Goal: Submit feedback/report problem: Submit feedback/report problem

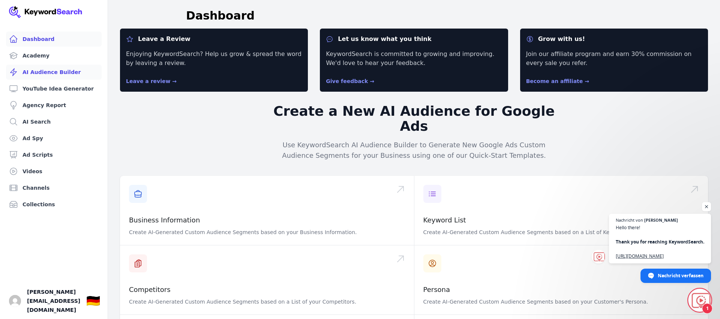
click at [51, 75] on link "AI Audience Builder" at bounding box center [54, 72] width 96 height 15
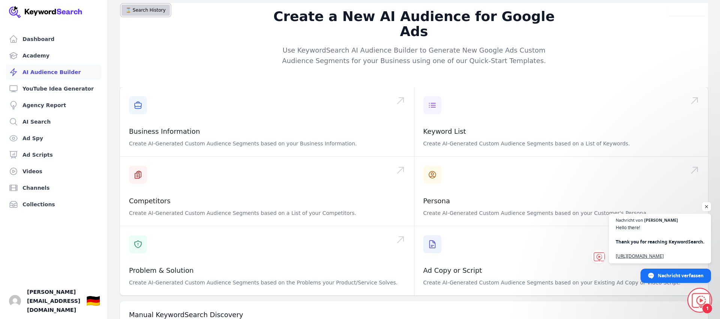
click at [149, 15] on button "⌛️ Search History" at bounding box center [146, 10] width 48 height 11
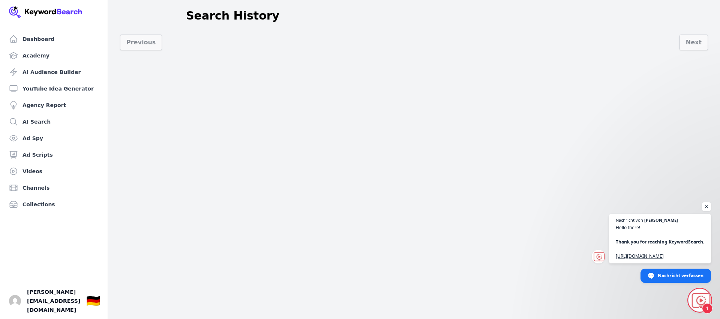
click at [403, 132] on div "Dashboard Academy AI Audience Builder YouTube Idea Generator Agency Report AI S…" at bounding box center [360, 159] width 720 height 319
click at [41, 69] on link "AI Audience Builder" at bounding box center [54, 72] width 96 height 15
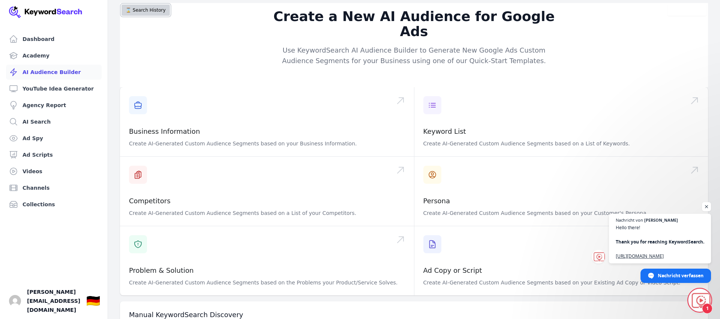
click at [141, 11] on button "⌛️ Search History" at bounding box center [146, 10] width 48 height 11
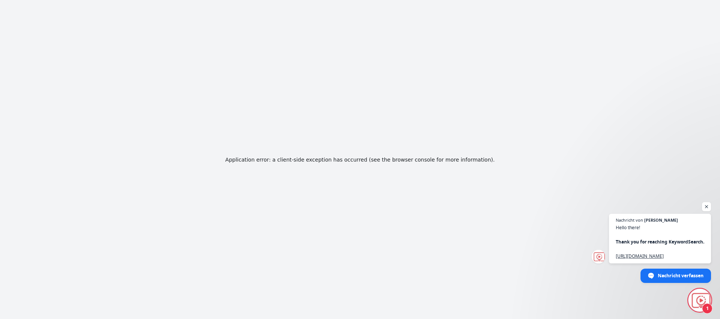
click at [701, 301] on span "Chat öffnen" at bounding box center [700, 300] width 23 height 23
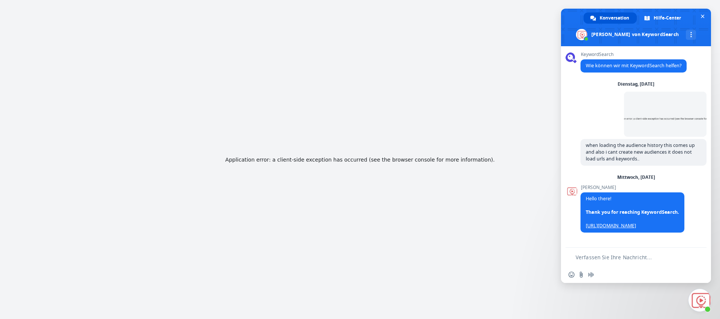
click at [636, 260] on form at bounding box center [628, 257] width 119 height 20
click at [626, 257] on textarea "Verfassen Sie Ihre Nachricht…" at bounding box center [631, 257] width 111 height 7
type textarea "?"
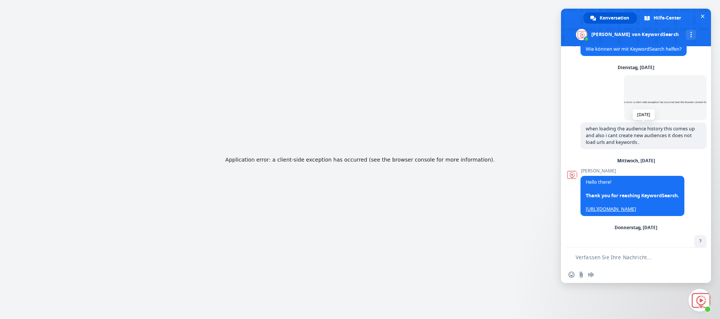
scroll to position [27, 0]
